Goal: Information Seeking & Learning: Check status

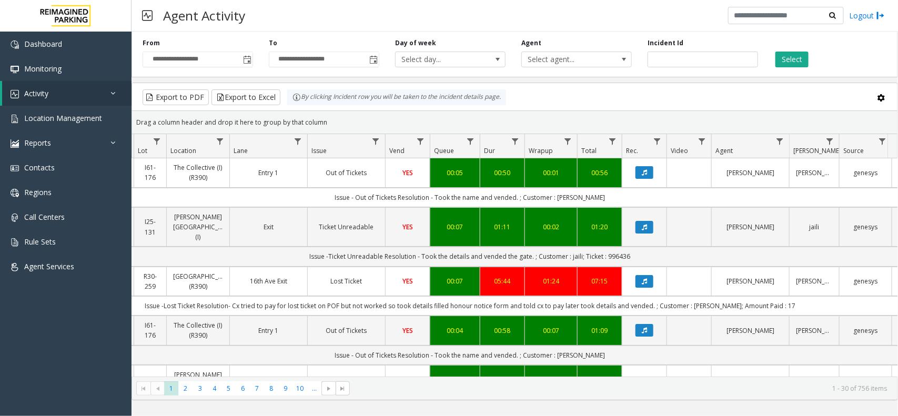
scroll to position [0, 177]
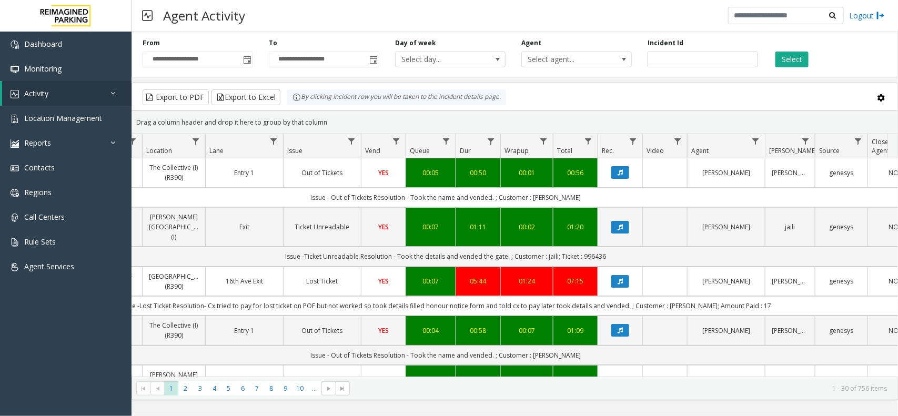
click at [781, 75] on div "**********" at bounding box center [514, 52] width 766 height 50
click at [795, 59] on button "Select" at bounding box center [791, 60] width 33 height 16
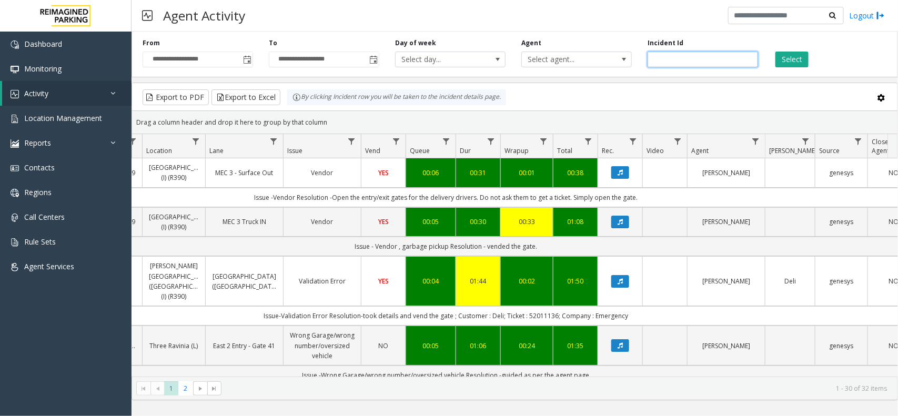
click at [713, 64] on input "number" at bounding box center [702, 60] width 110 height 16
drag, startPoint x: 815, startPoint y: 55, endPoint x: 735, endPoint y: 80, distance: 84.3
click at [813, 56] on div "Select" at bounding box center [829, 52] width 126 height 29
click at [791, 56] on button "Select" at bounding box center [791, 60] width 33 height 16
click at [650, 62] on input "number" at bounding box center [702, 60] width 110 height 16
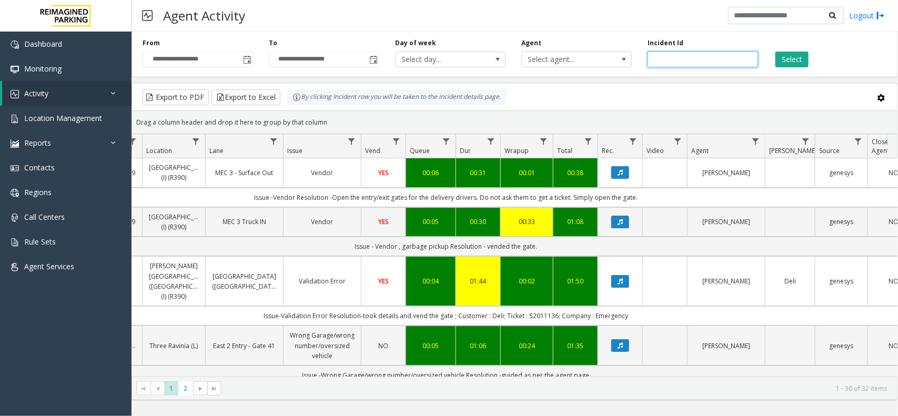
click at [654, 64] on input "number" at bounding box center [702, 60] width 110 height 16
type input "*******"
click at [780, 59] on button "Select" at bounding box center [791, 60] width 33 height 16
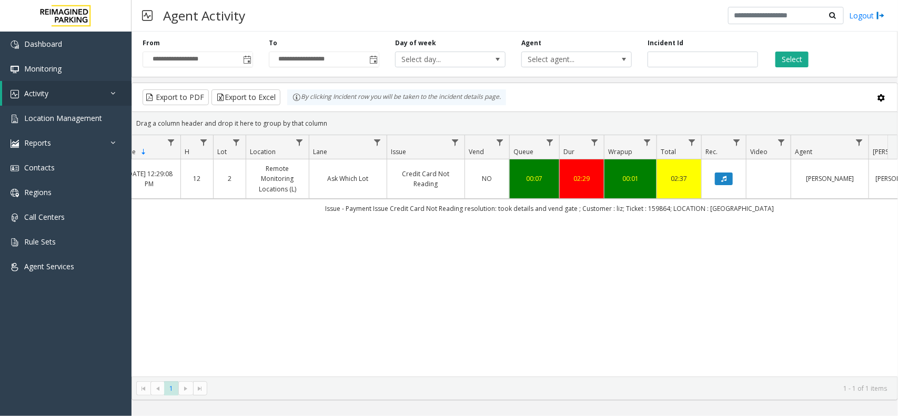
scroll to position [0, 108]
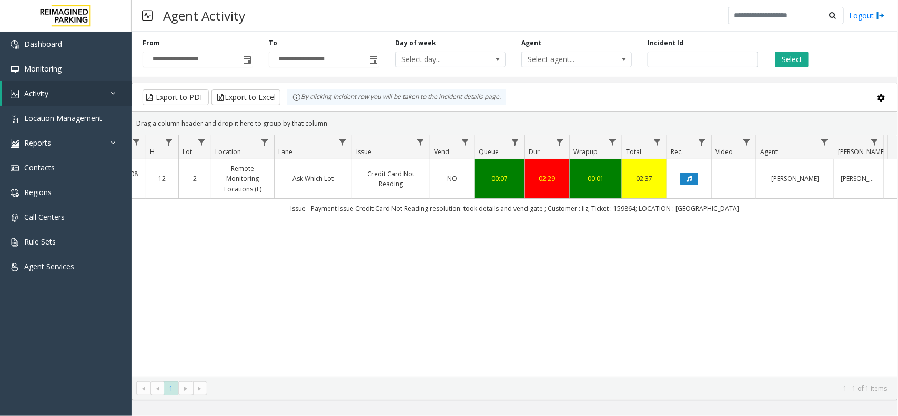
click at [533, 248] on div "4076926 [DATE] 12:29:08 PM 12 2 Remote Monitoring Locations (L) Ask Which Lot C…" at bounding box center [514, 267] width 765 height 217
drag, startPoint x: 705, startPoint y: 56, endPoint x: 469, endPoint y: 55, distance: 236.1
click at [469, 55] on div "**********" at bounding box center [514, 52] width 766 height 50
click at [782, 62] on button "Select" at bounding box center [791, 60] width 33 height 16
